Goal: Find specific page/section: Find specific page/section

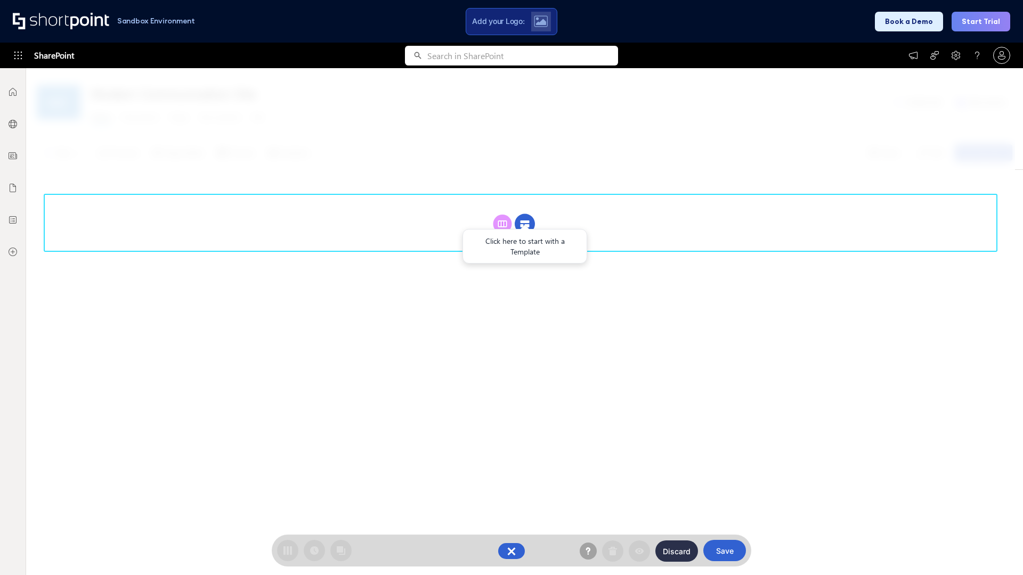
click at [525, 224] on circle at bounding box center [525, 224] width 20 height 20
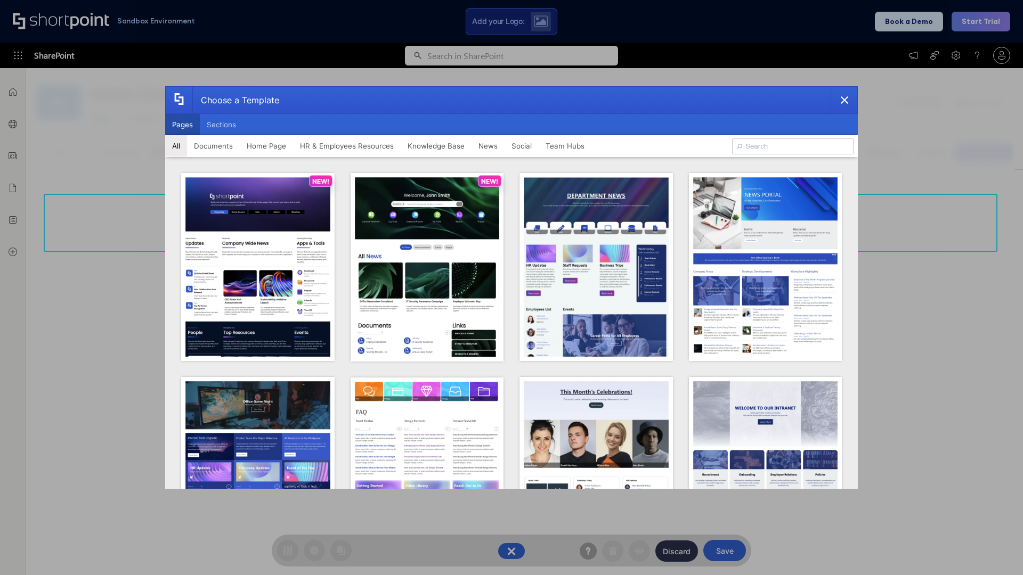
click at [182, 125] on button "Pages" at bounding box center [182, 124] width 35 height 21
type input "HR 6"
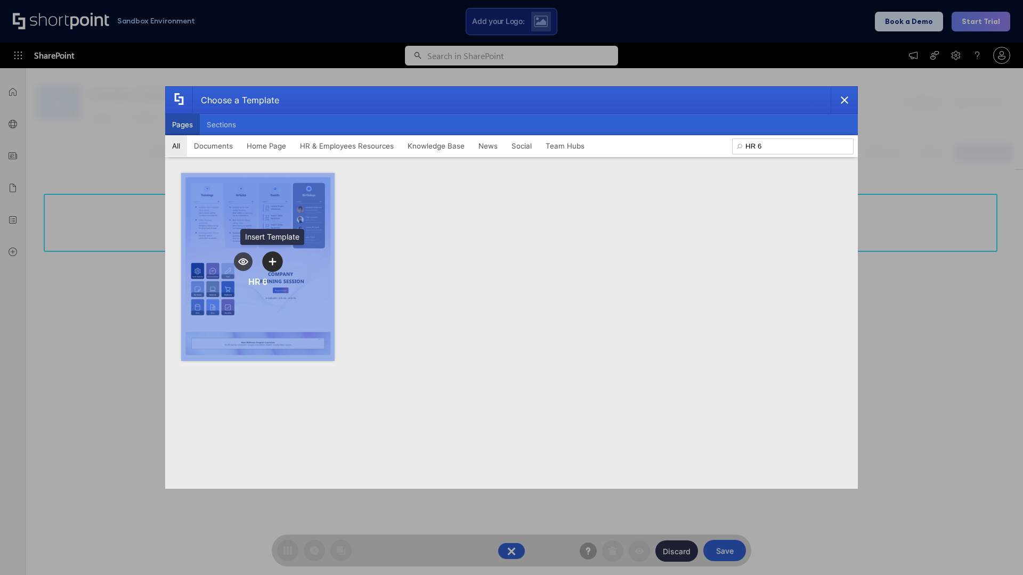
click at [272, 262] on icon "template selector" at bounding box center [271, 261] width 7 height 7
